Goal: Transaction & Acquisition: Download file/media

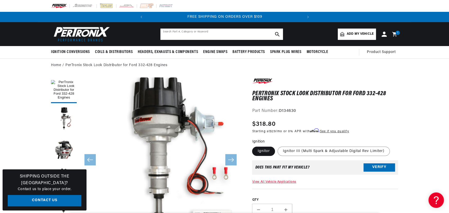
click at [223, 35] on input "text" at bounding box center [221, 34] width 123 height 11
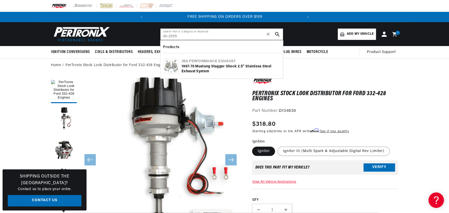
type input "40-2655"
click at [183, 68] on div "1967-70 Mustang Stagger Shock 2.5" Stainless Steel Exhaust System" at bounding box center [231, 69] width 98 height 10
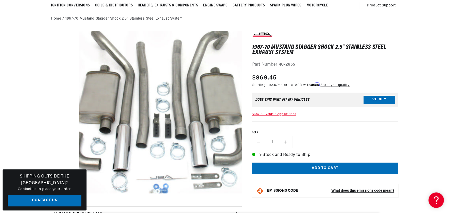
scroll to position [0, 156]
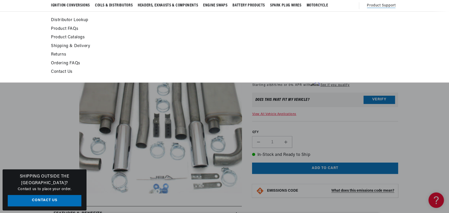
click at [78, 36] on link "Product Catalogs" at bounding box center [177, 37] width 253 height 7
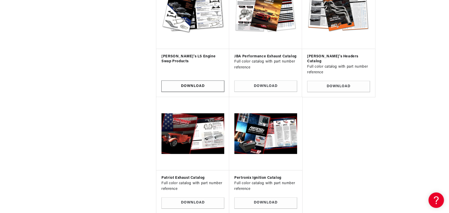
scroll to position [421, 0]
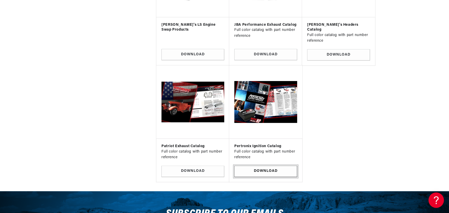
click at [269, 166] on link "Download" at bounding box center [265, 172] width 63 height 12
